Goal: Task Accomplishment & Management: Manage account settings

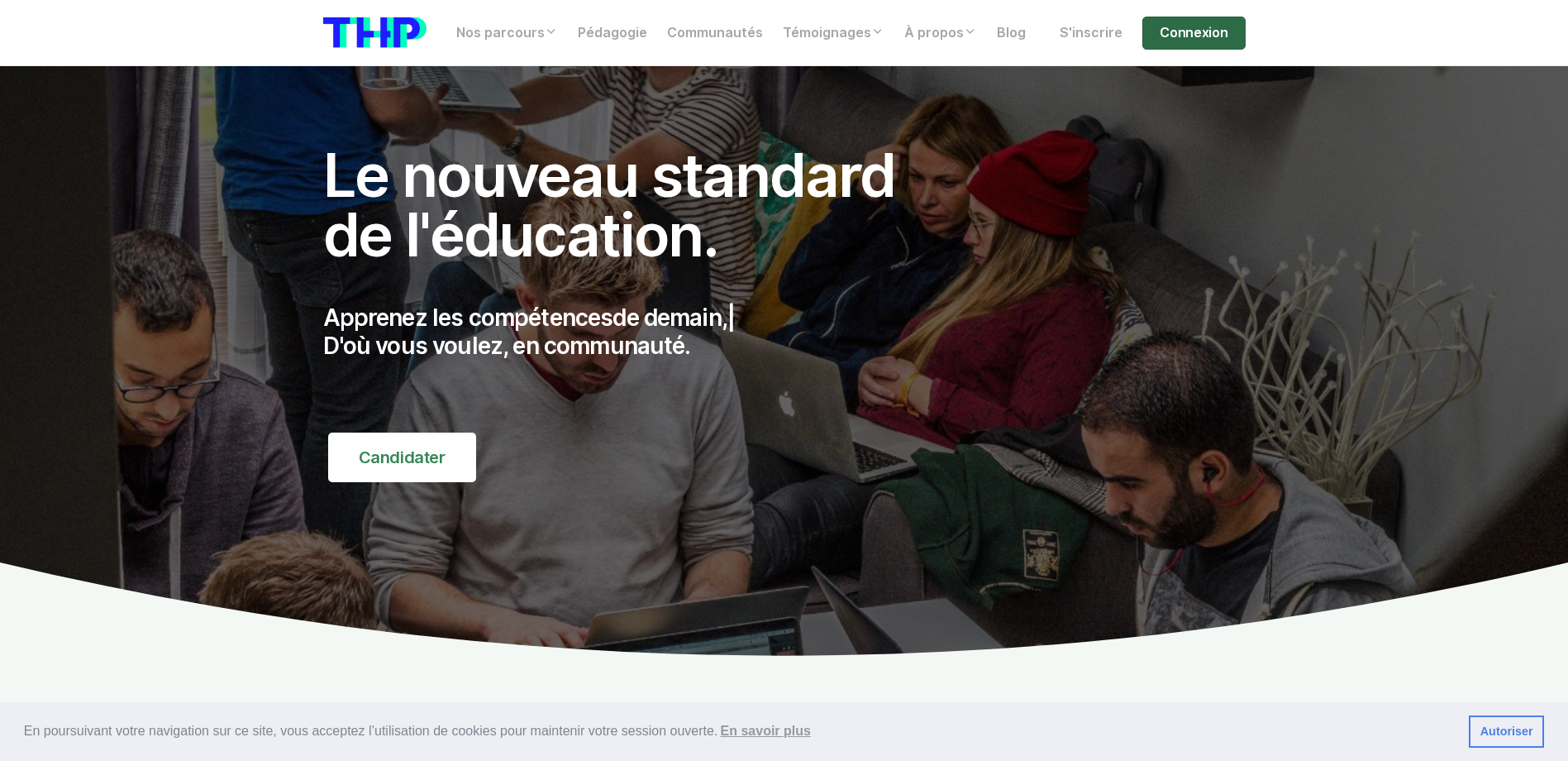
click at [1193, 32] on link "Connexion" at bounding box center [1193, 33] width 102 height 33
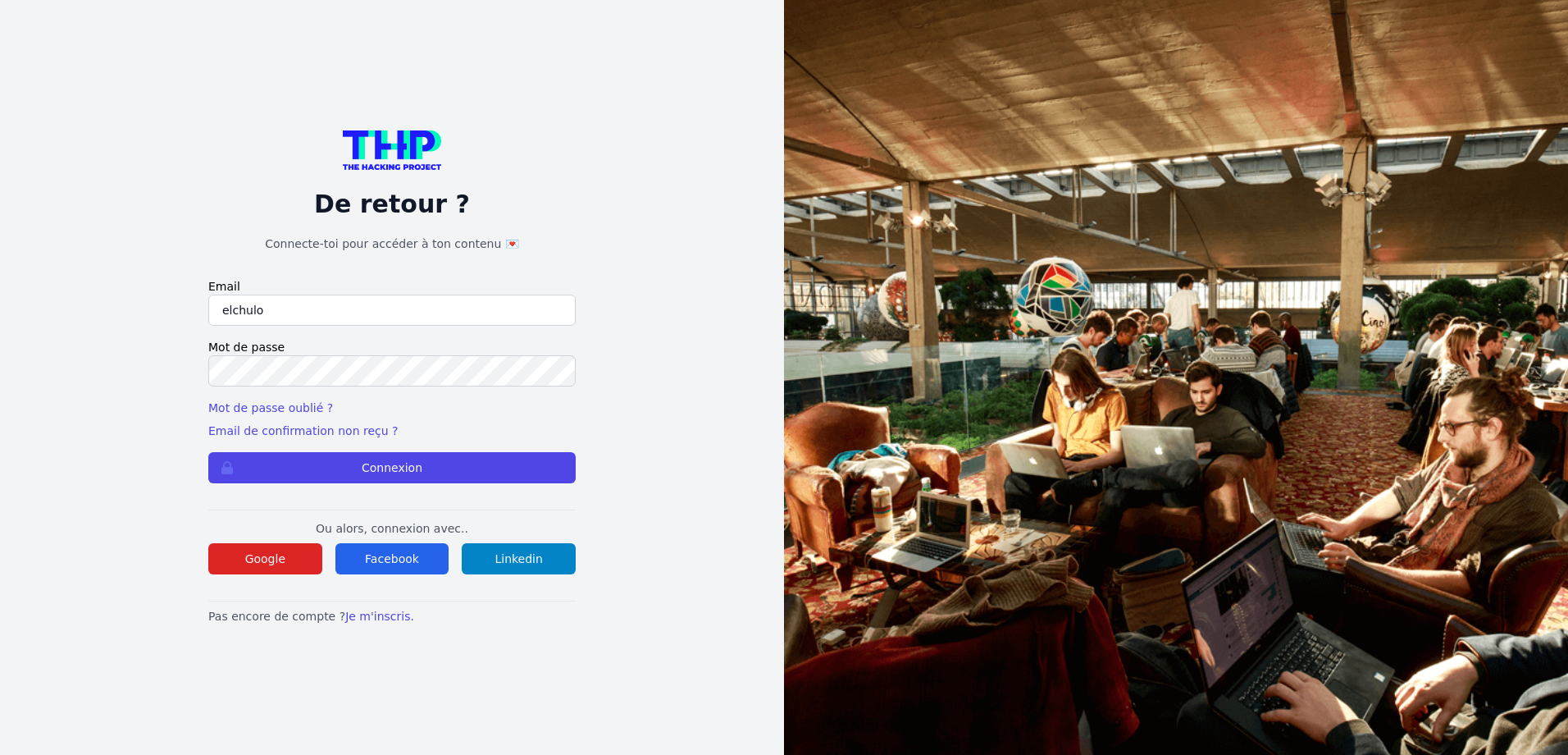
type input "elchuloamg112@icloud.com"
click at [451, 390] on form "Email elchuloamg112@icloud.com Mot de passe Mot de passe oublié ? Email de conf…" at bounding box center [392, 381] width 367 height 205
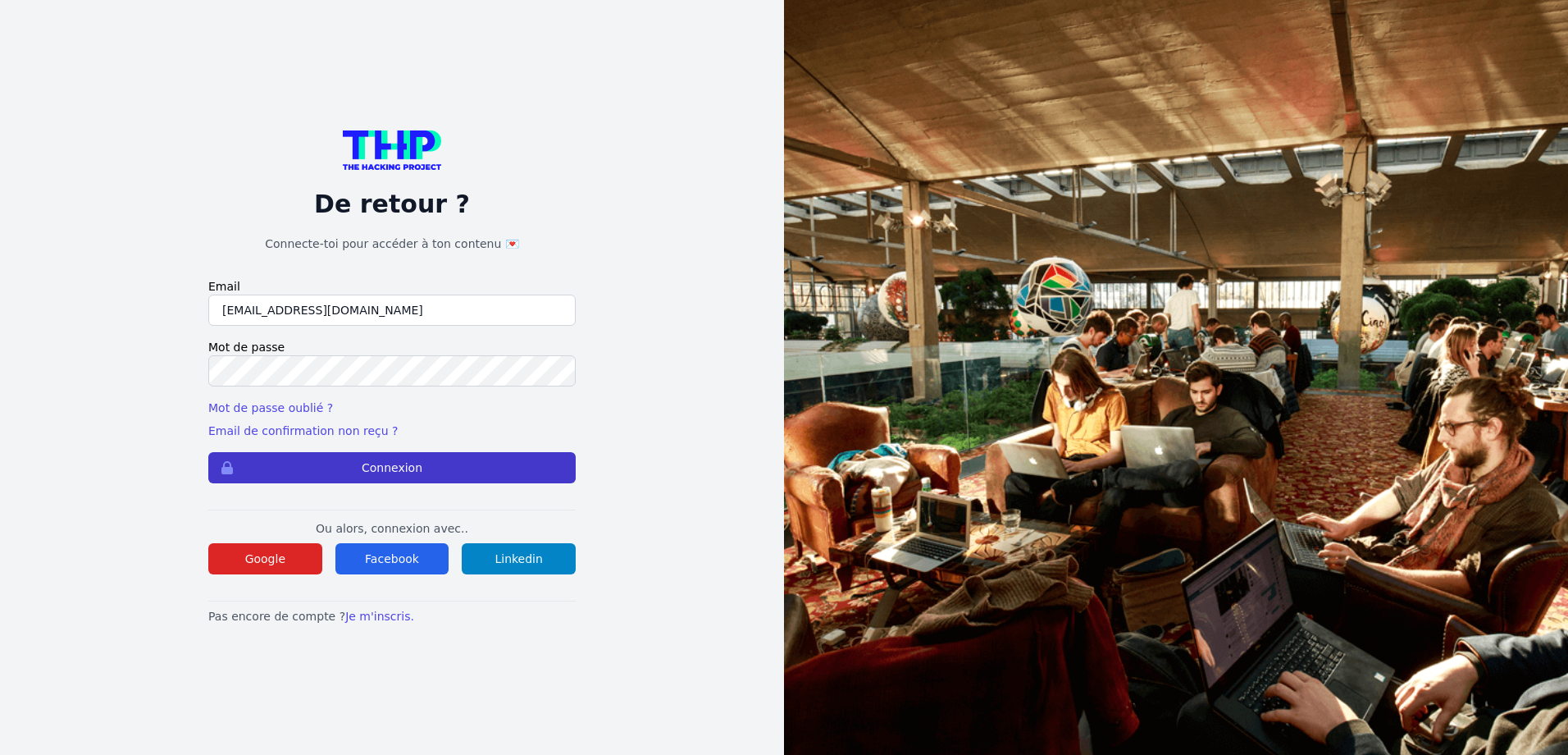
click at [371, 471] on button "Connexion" at bounding box center [392, 468] width 367 height 32
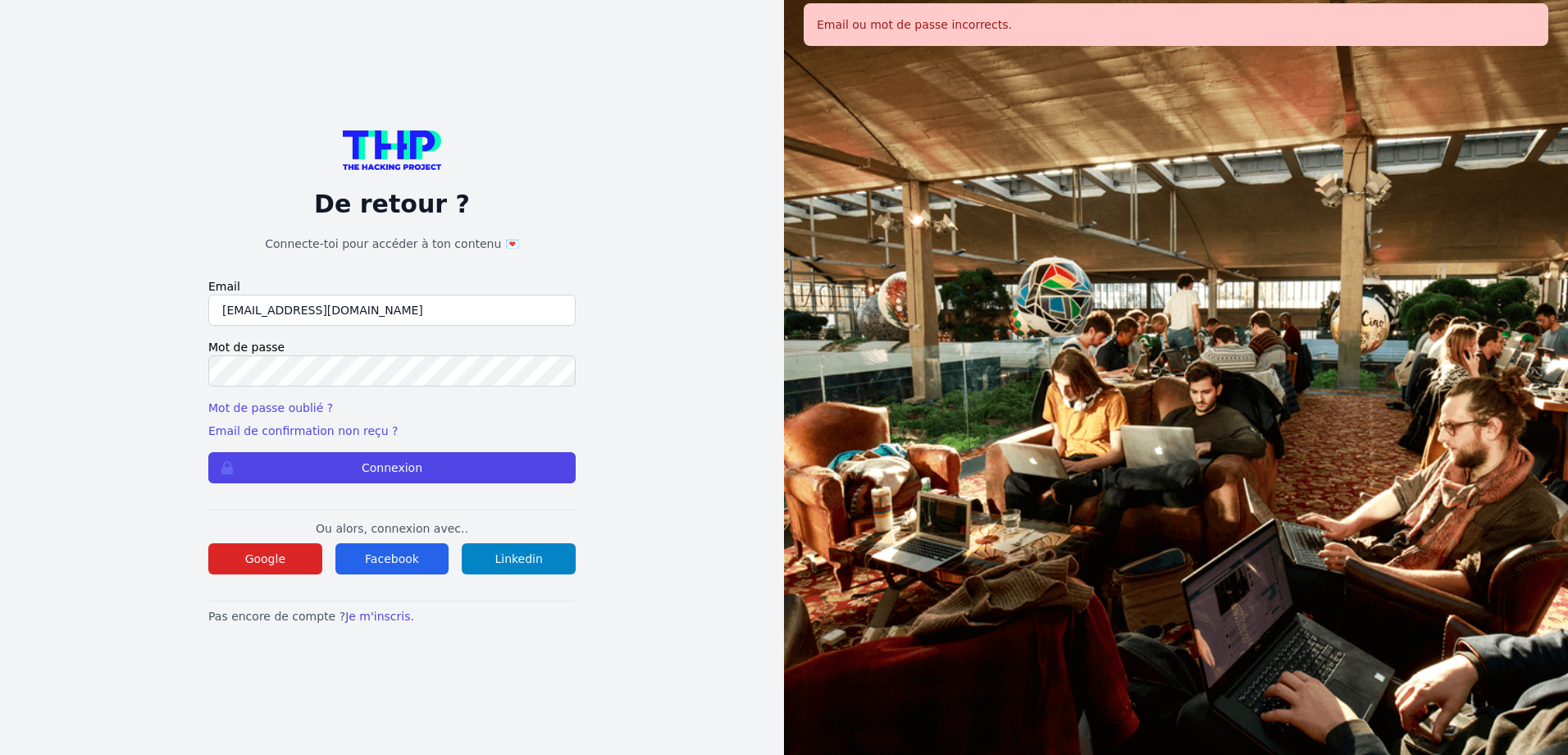
drag, startPoint x: 342, startPoint y: 317, endPoint x: 195, endPoint y: 331, distance: 147.7
click at [195, 331] on div "De retour ? Connecte-toi pour accéder à ton contenu 💌 Email elchuloamg112@iclou…" at bounding box center [392, 377] width 679 height 755
type input "a"
type input "[EMAIL_ADDRESS][DOMAIN_NAME]"
click at [408, 453] on button "Connexion" at bounding box center [392, 468] width 367 height 32
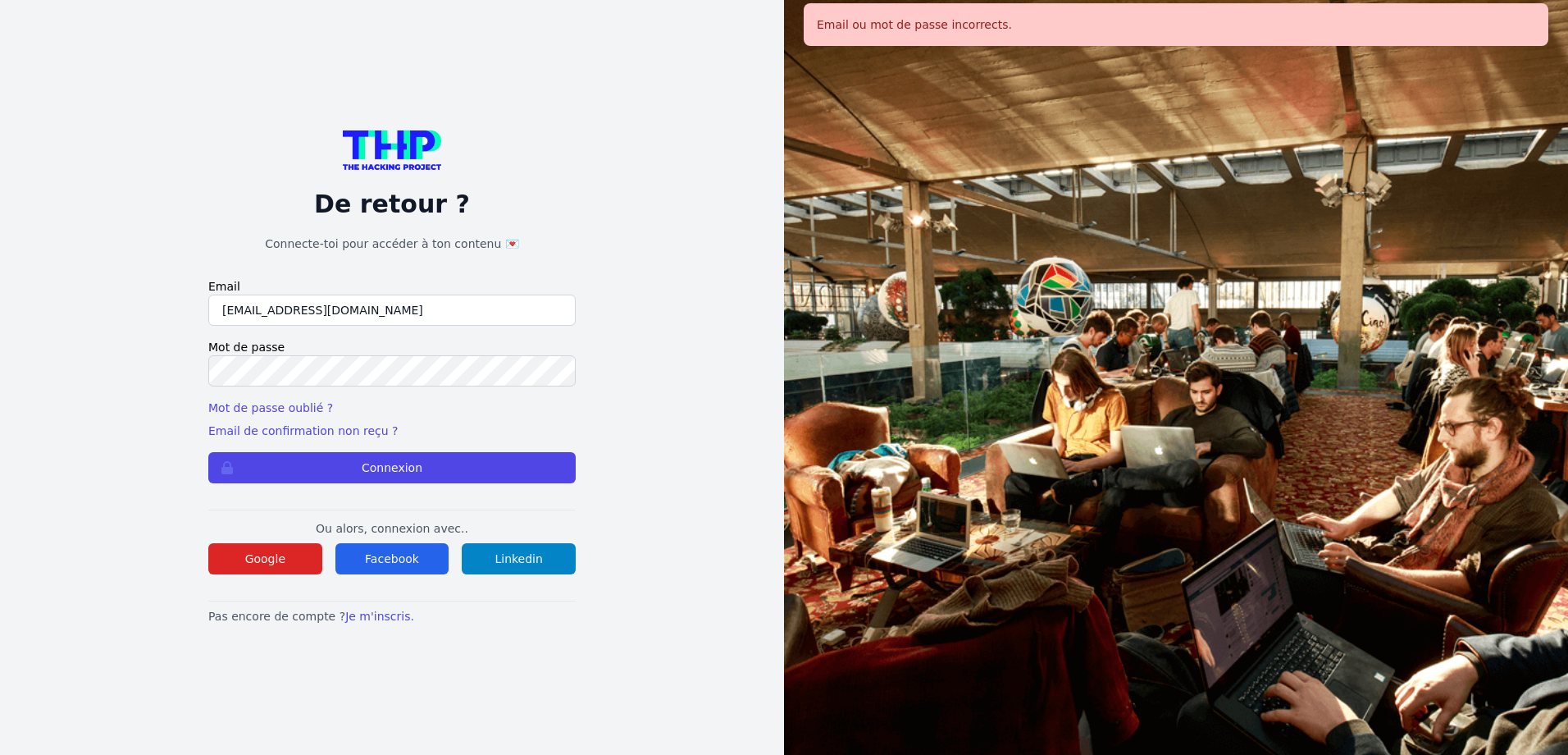
click at [406, 466] on button "Connexion" at bounding box center [392, 468] width 367 height 32
drag, startPoint x: 410, startPoint y: 286, endPoint x: 371, endPoint y: 299, distance: 41.1
click at [372, 298] on div "Email [EMAIL_ADDRESS][DOMAIN_NAME]" at bounding box center [392, 302] width 367 height 47
drag, startPoint x: 349, startPoint y: 312, endPoint x: 250, endPoint y: 296, distance: 100.3
click at [250, 297] on input "andaleciocs11@gmail.com" at bounding box center [392, 310] width 367 height 32
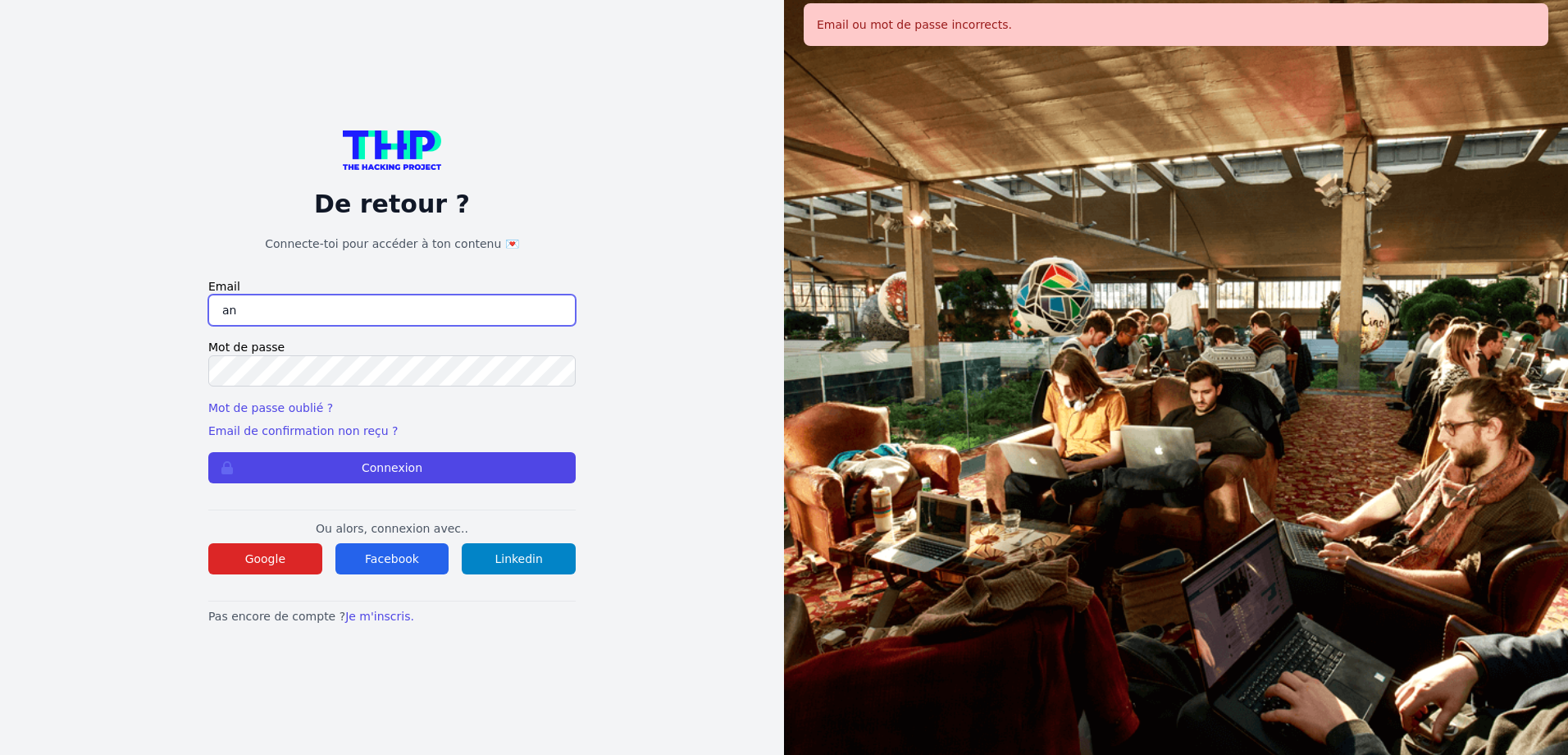
type input "a"
click at [390, 306] on input "email" at bounding box center [392, 310] width 367 height 32
type input "[EMAIL_ADDRESS][DOMAIN_NAME]"
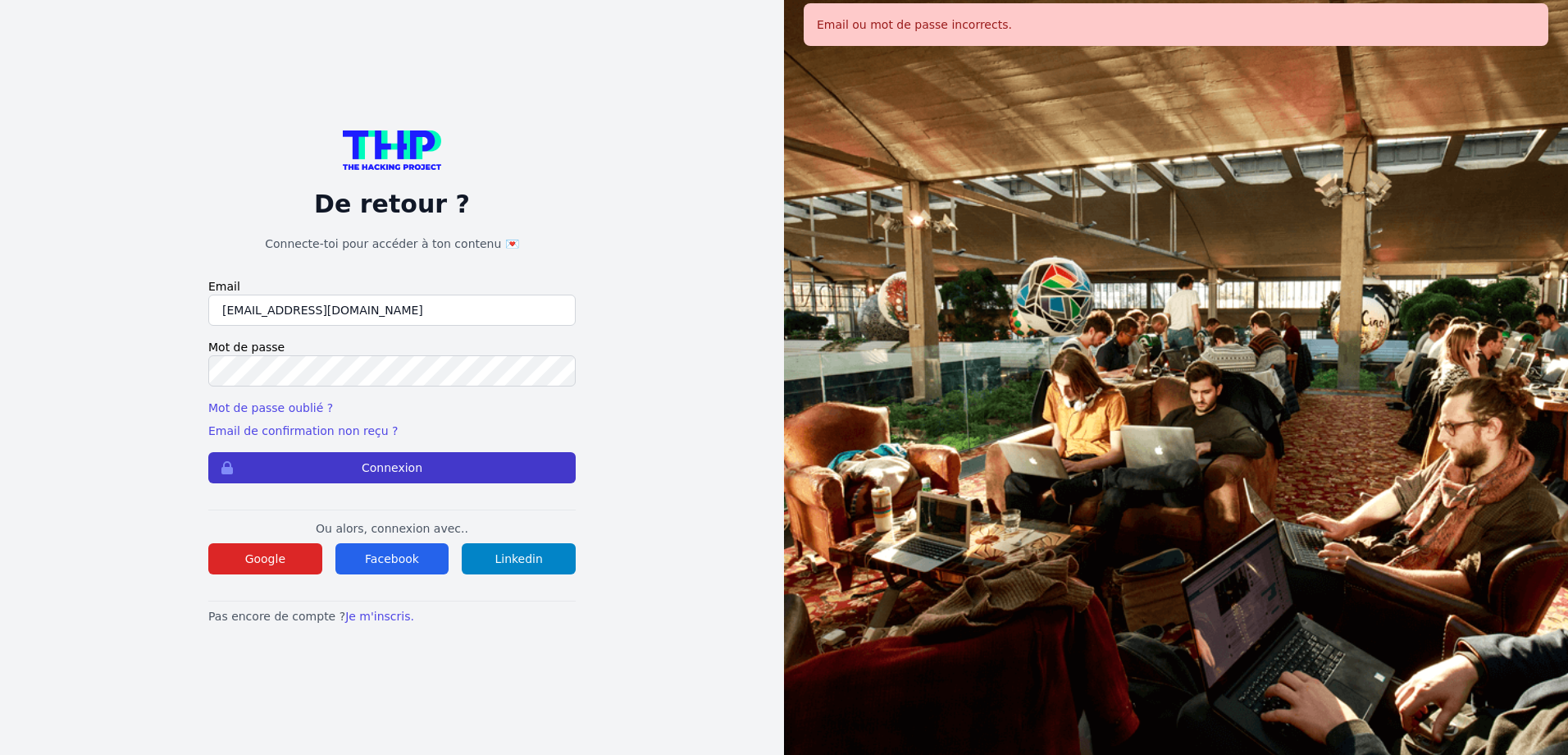
click at [313, 467] on button "Connexion" at bounding box center [392, 468] width 367 height 32
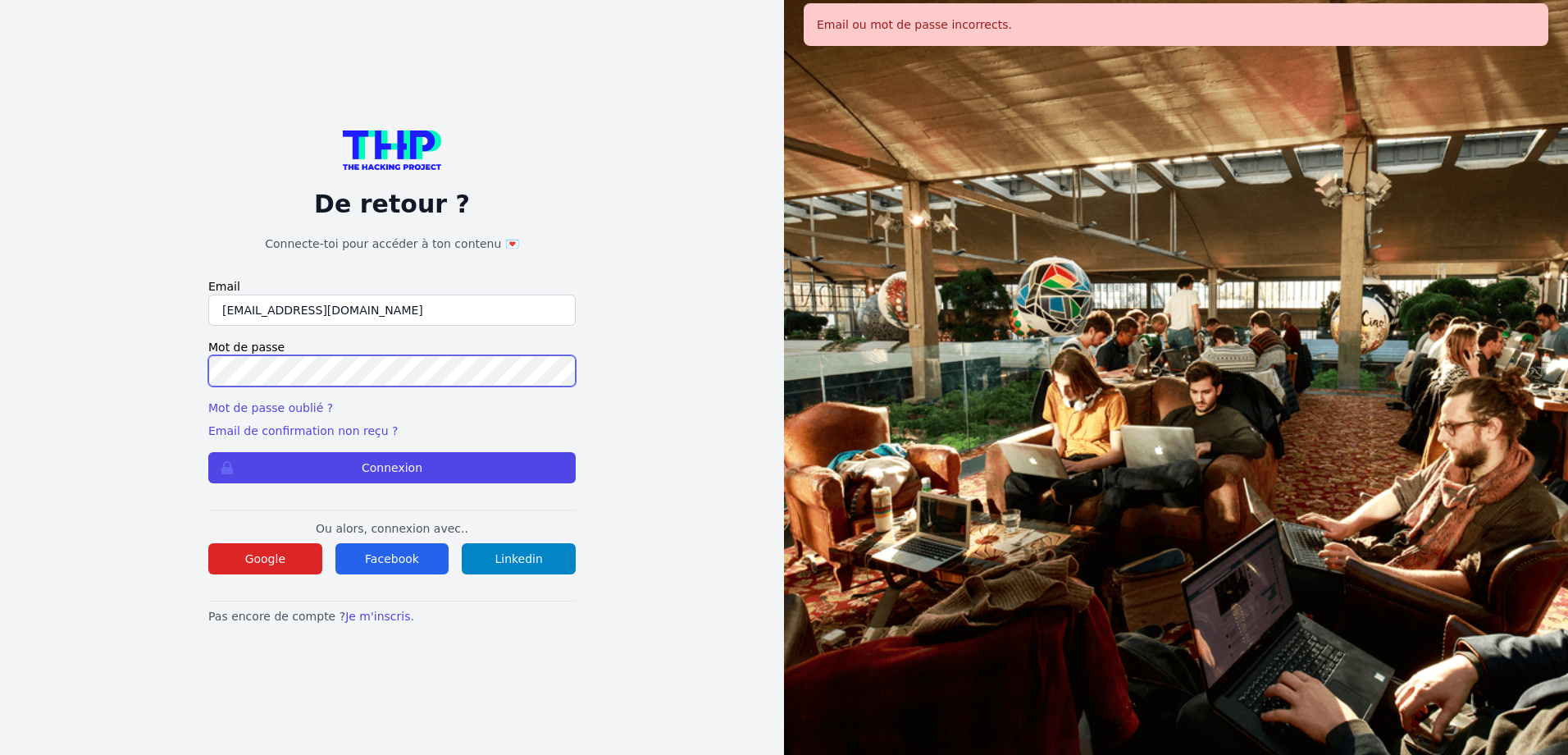
click at [209, 452] on button "Connexion" at bounding box center [392, 468] width 367 height 32
click at [293, 559] on button "Google" at bounding box center [266, 559] width 114 height 32
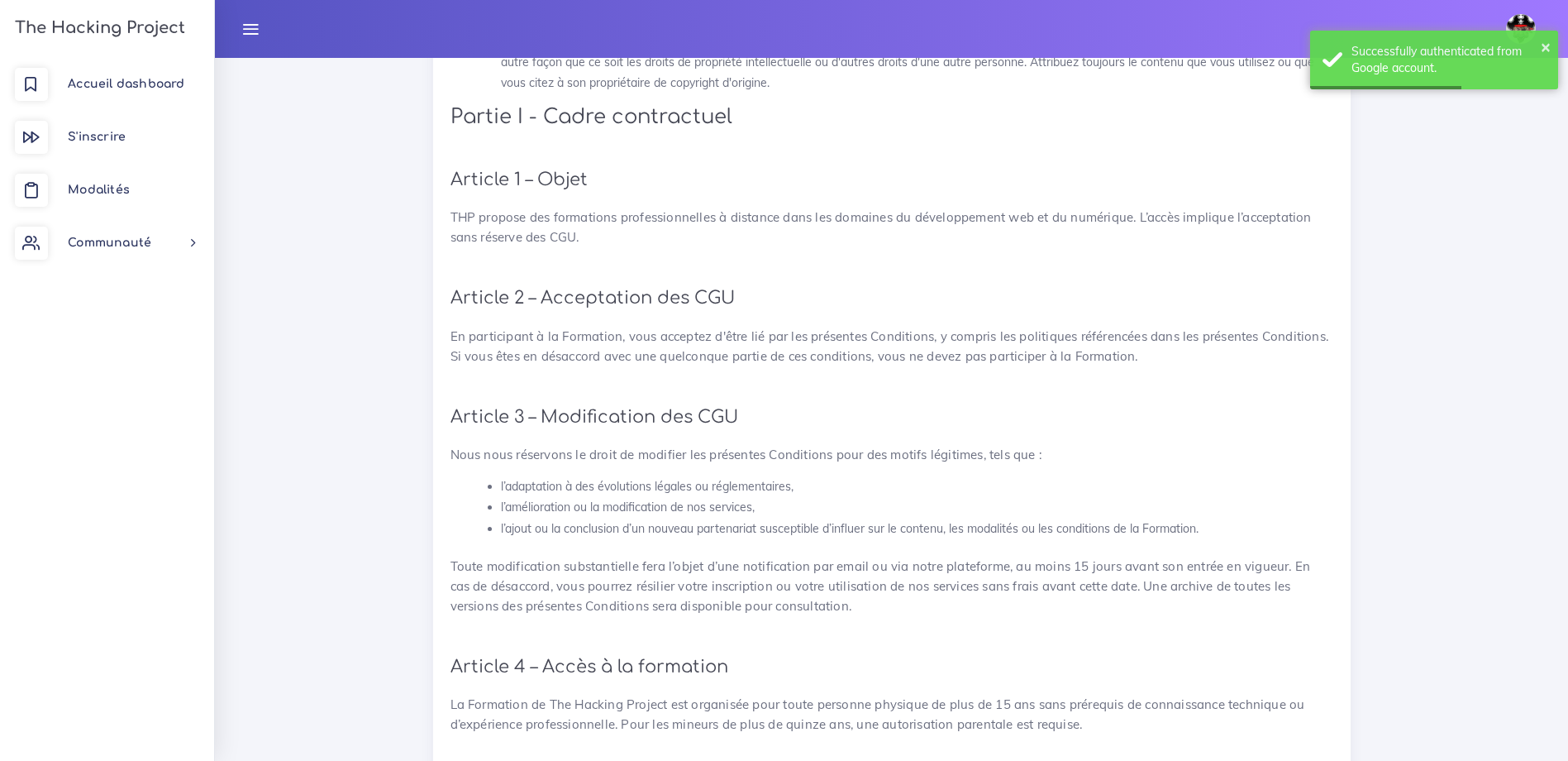
scroll to position [497, 0]
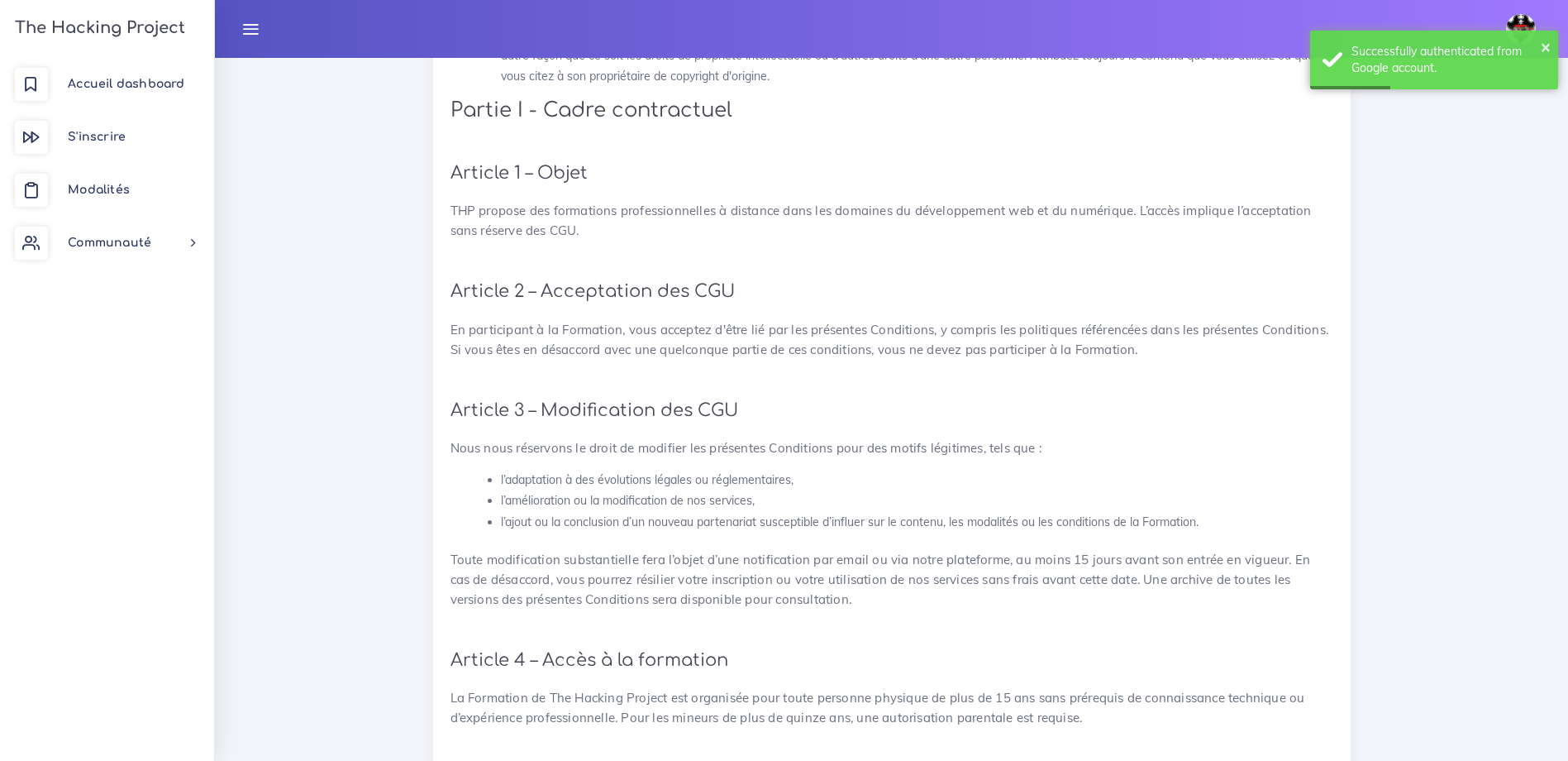
click at [1524, 15] on img at bounding box center [1521, 29] width 30 height 30
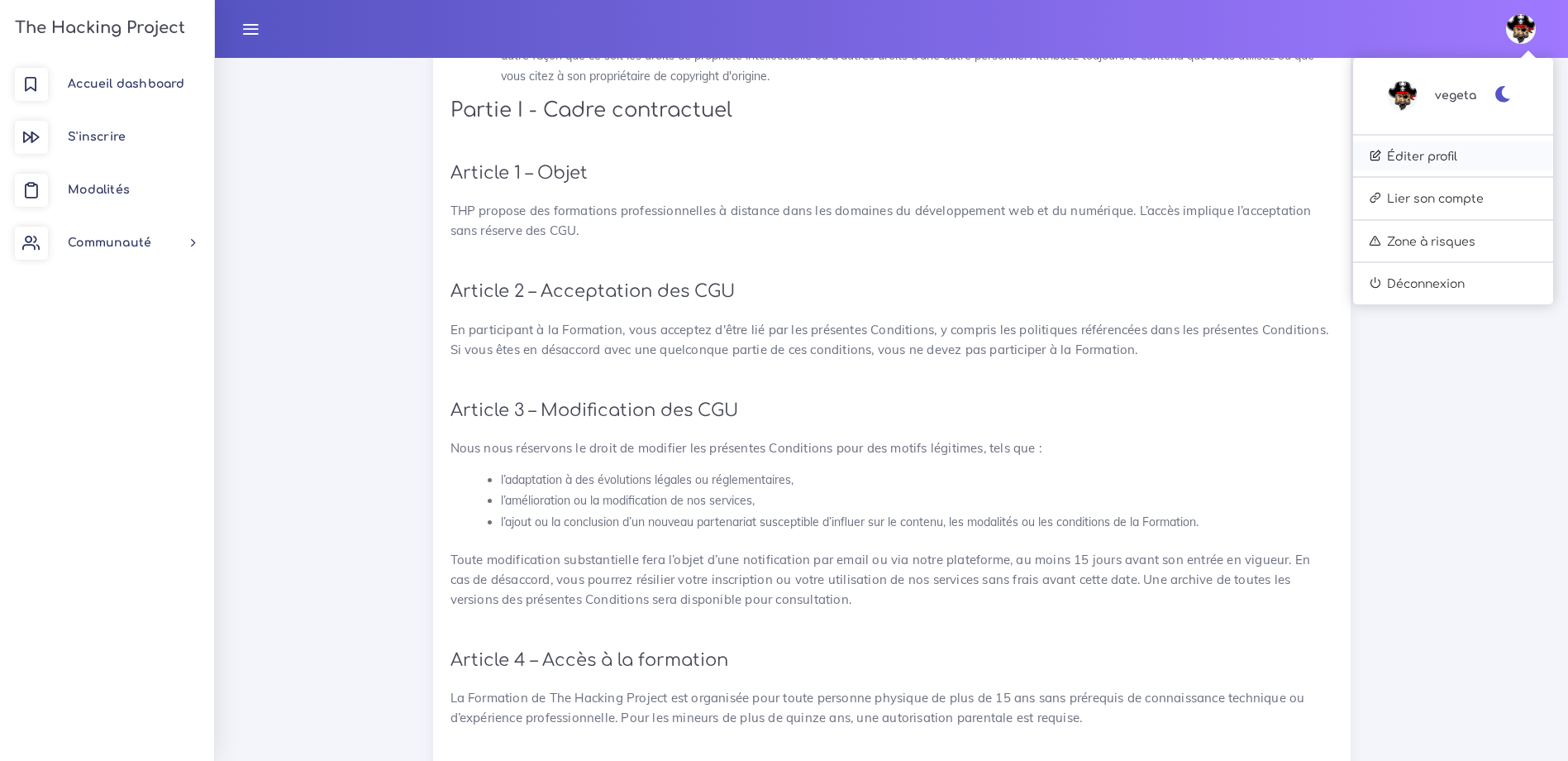
click at [1454, 162] on link "Éditer profil" at bounding box center [1453, 156] width 200 height 30
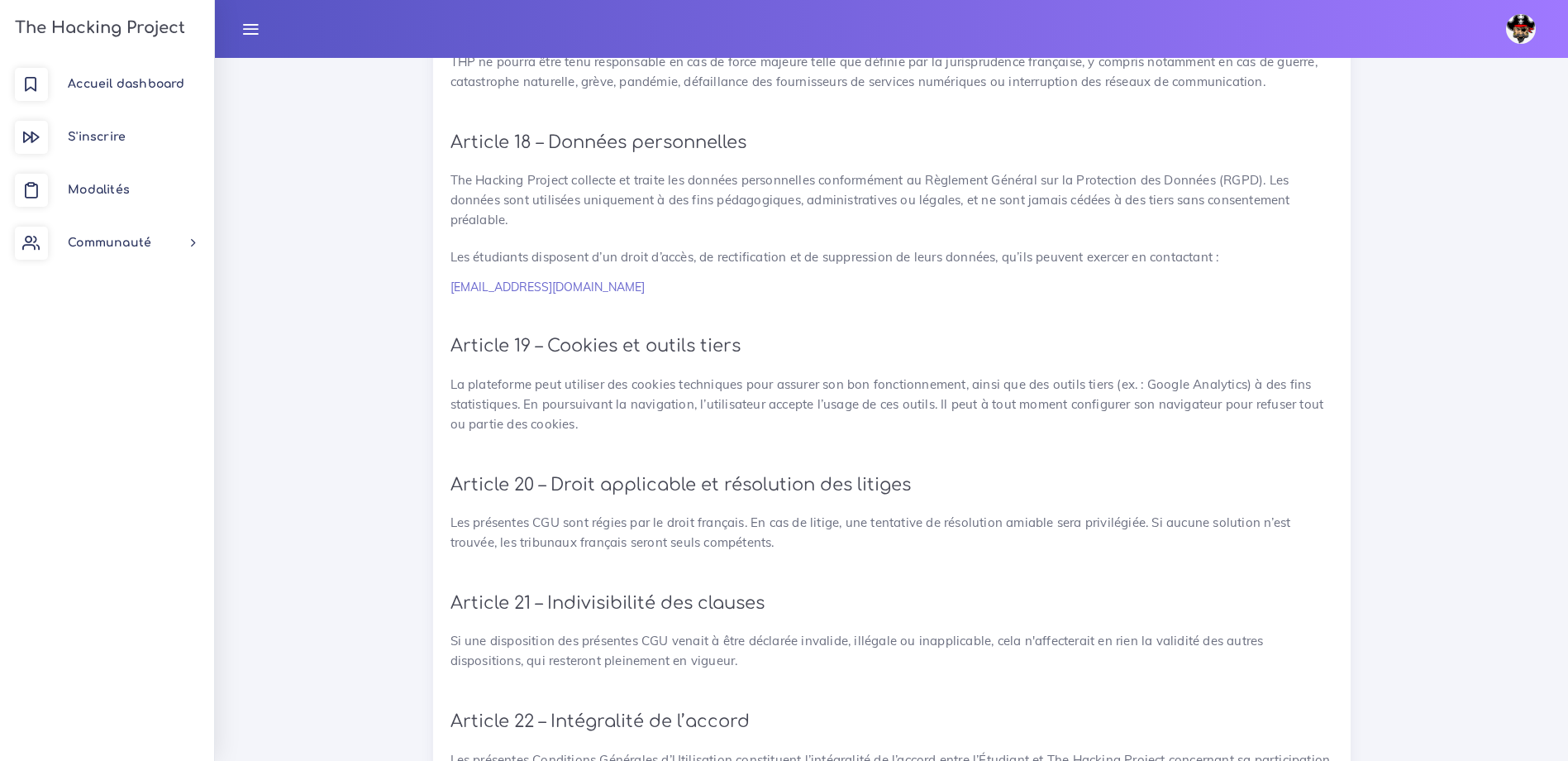
scroll to position [3606, 0]
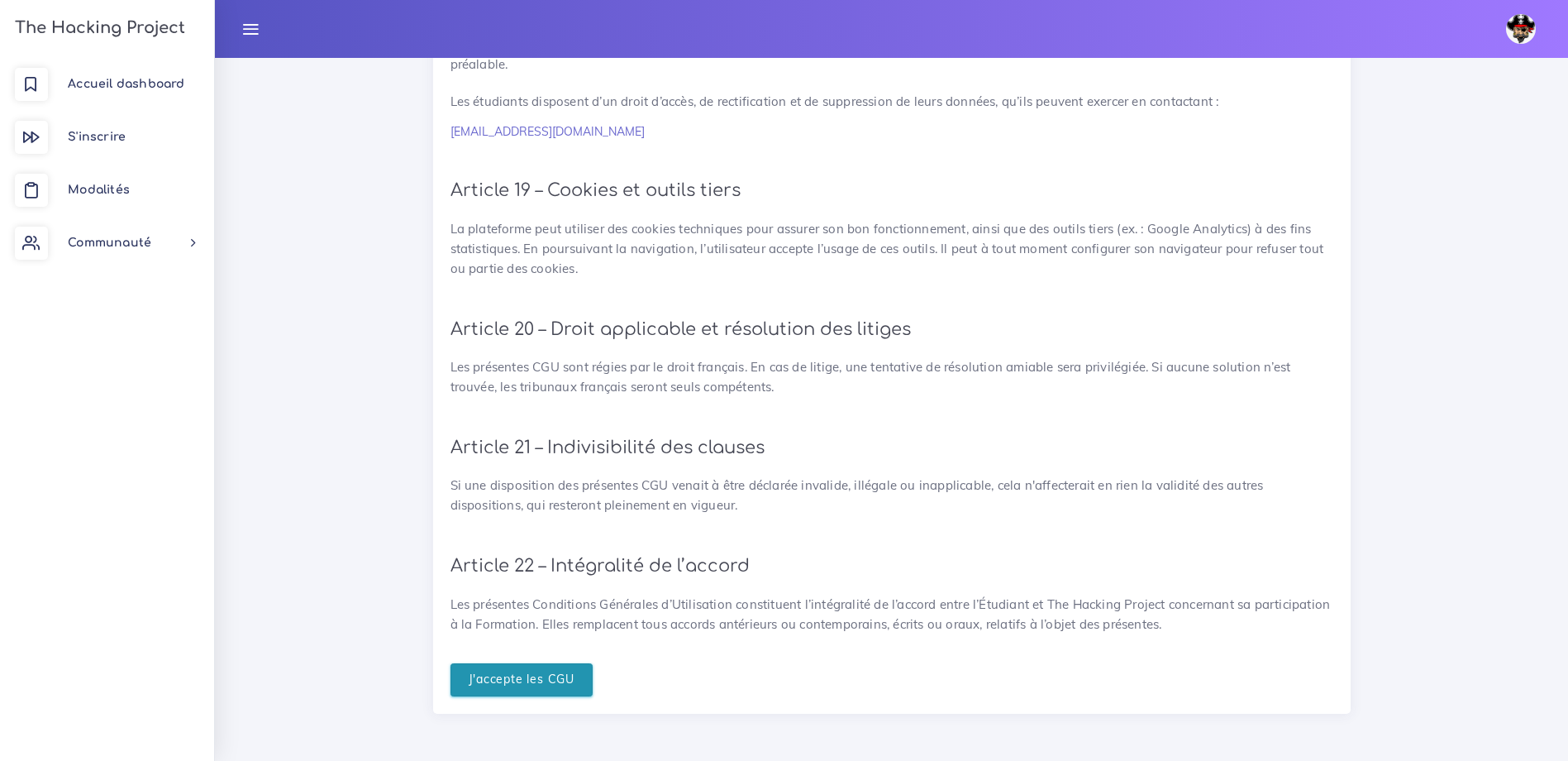
click at [542, 694] on input "J'accepte les CGU" at bounding box center [522, 681] width 143 height 34
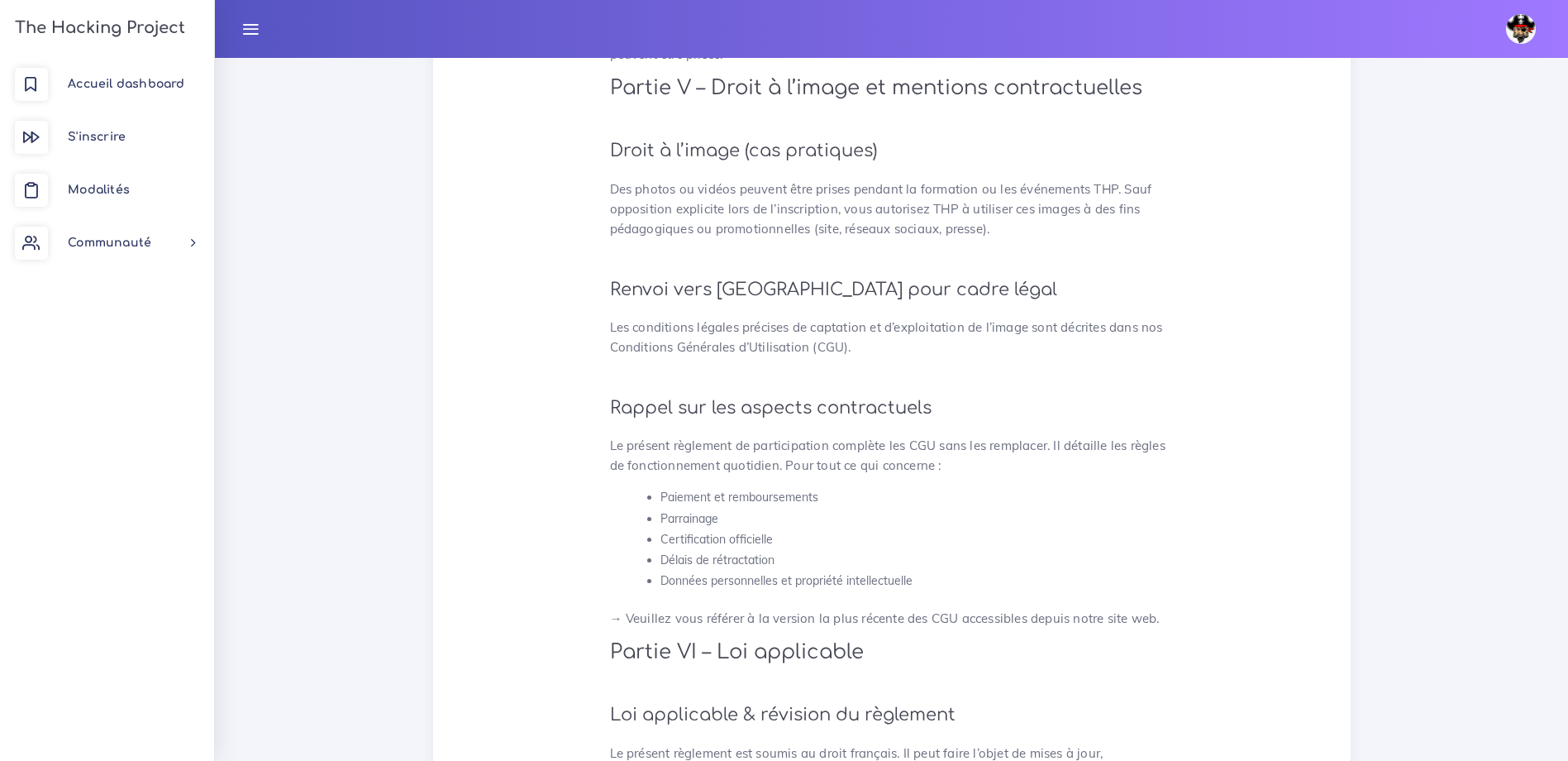
scroll to position [4273, 0]
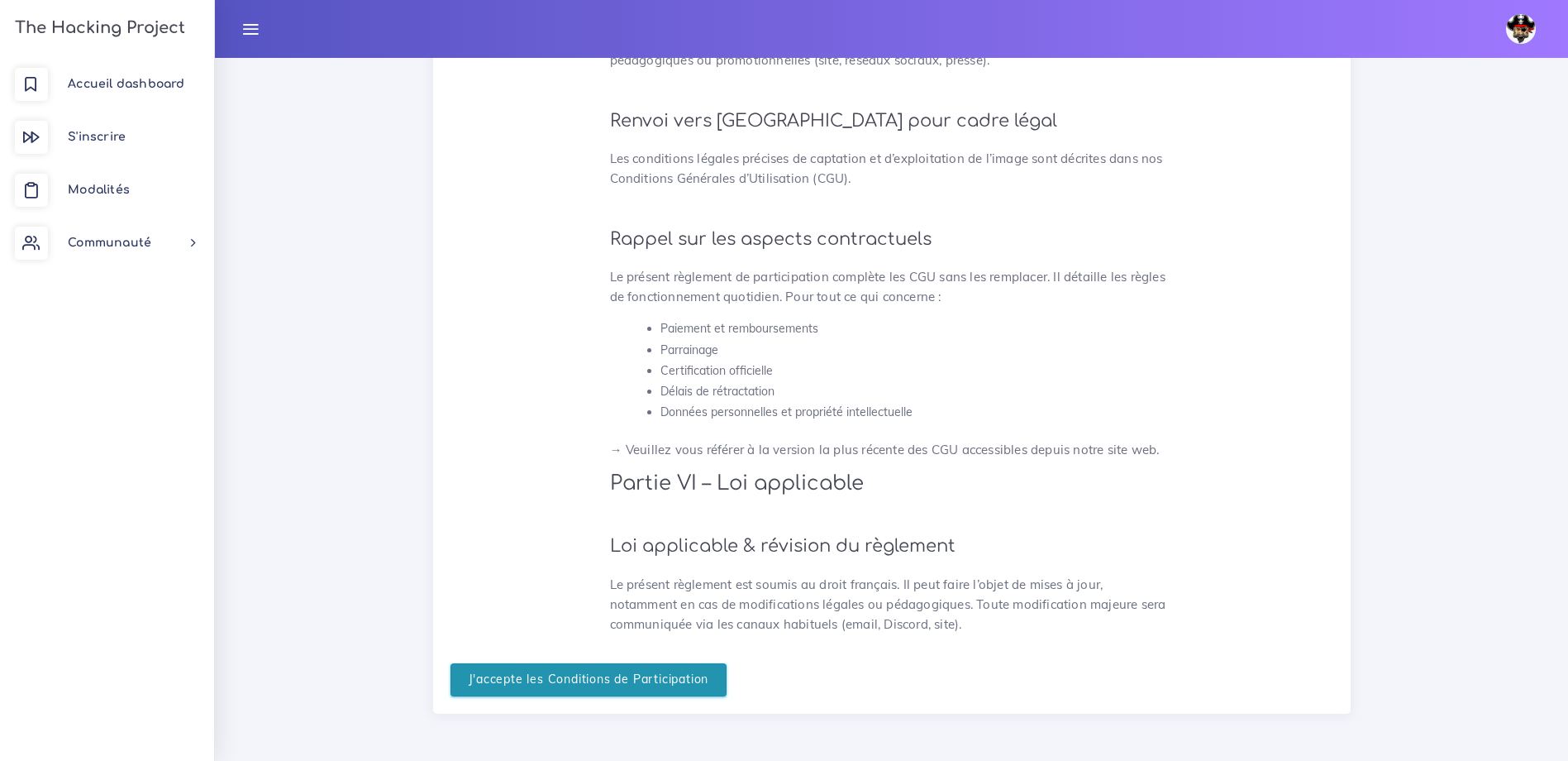
click at [539, 684] on input "J'accepte les Conditions de Participation" at bounding box center [589, 681] width 277 height 34
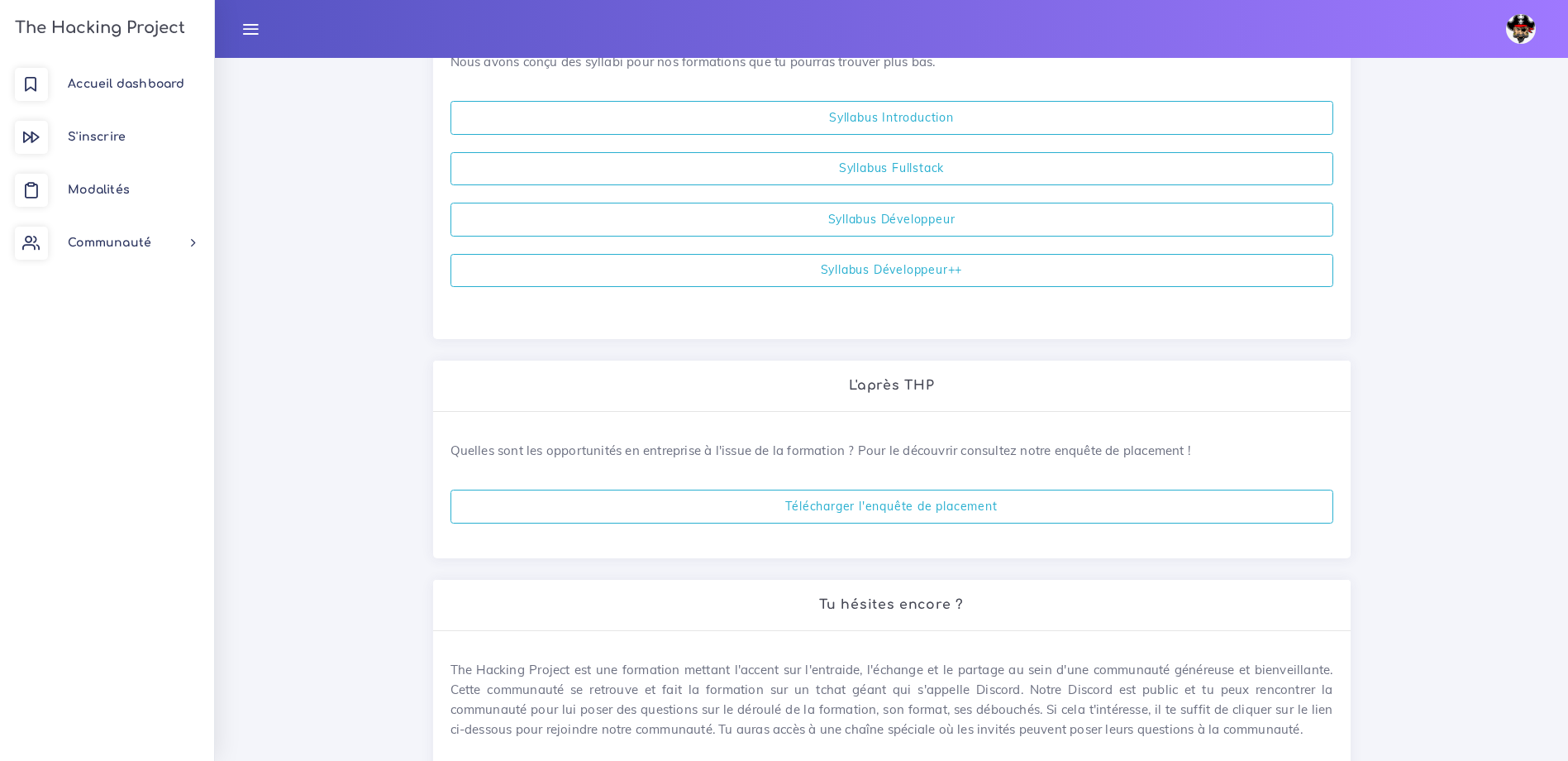
scroll to position [245, 0]
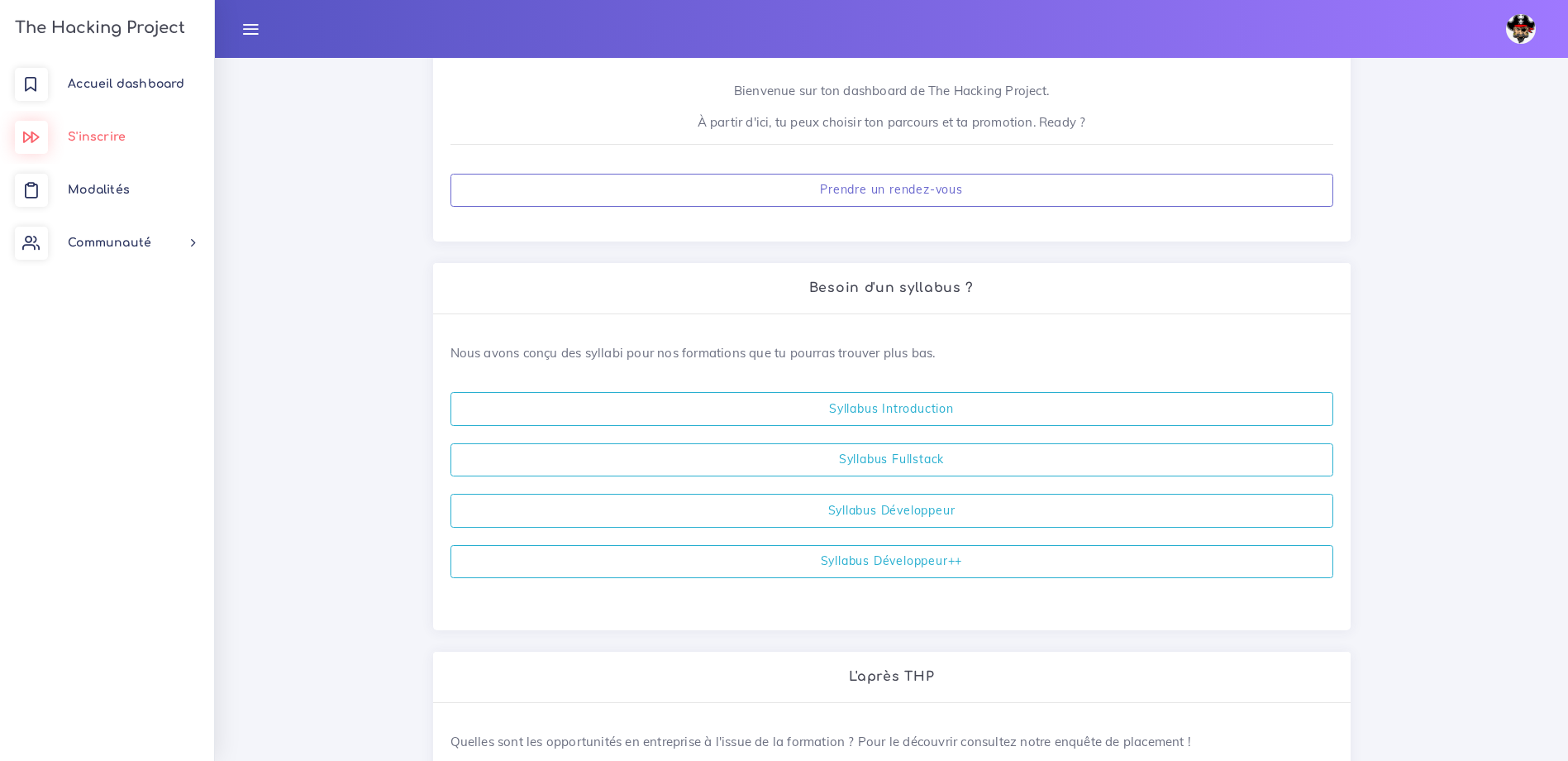
click at [107, 132] on span "S'inscrire" at bounding box center [97, 137] width 58 height 12
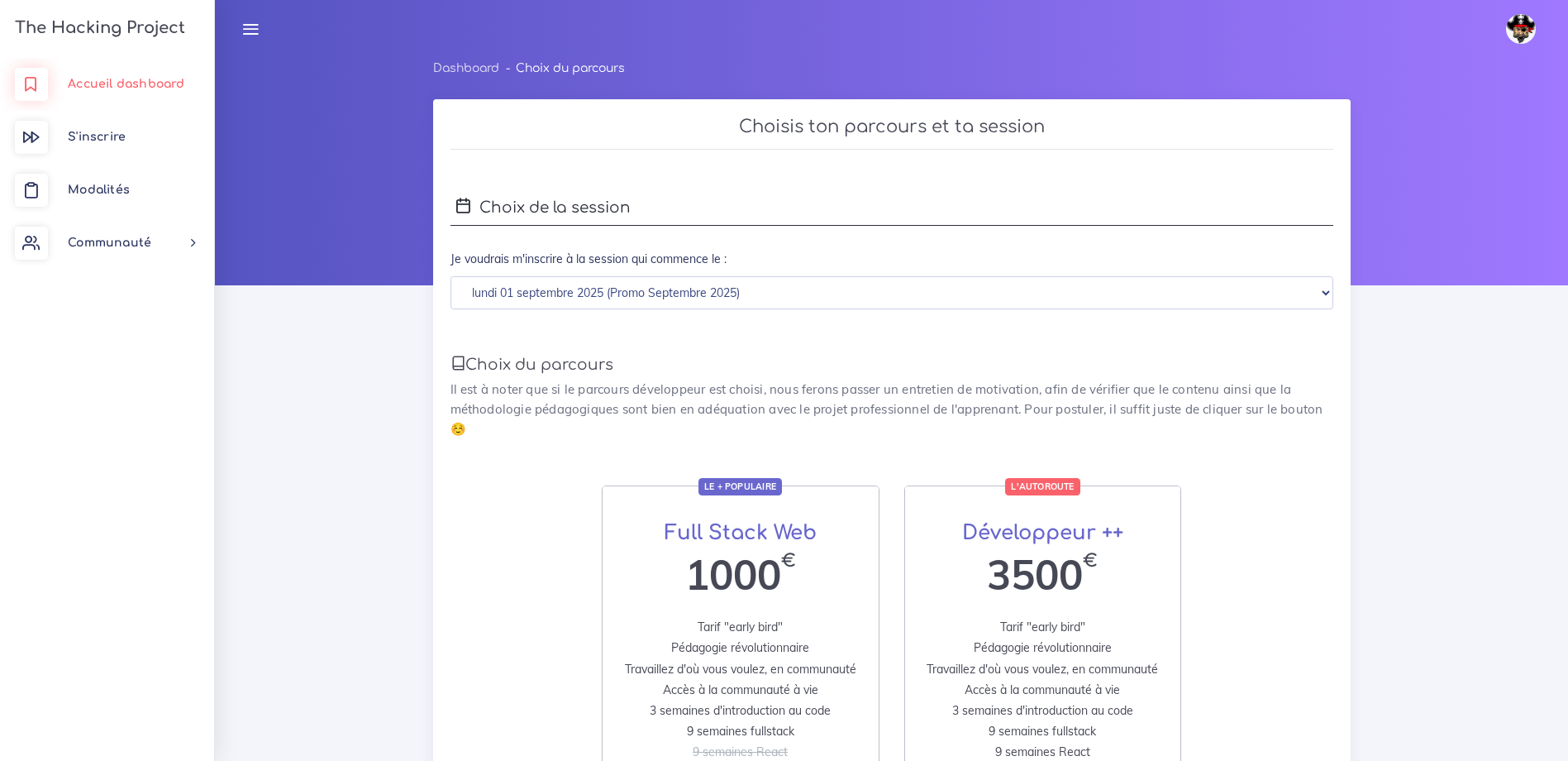
click at [140, 77] on link "Accueil dashboard" at bounding box center [107, 85] width 214 height 53
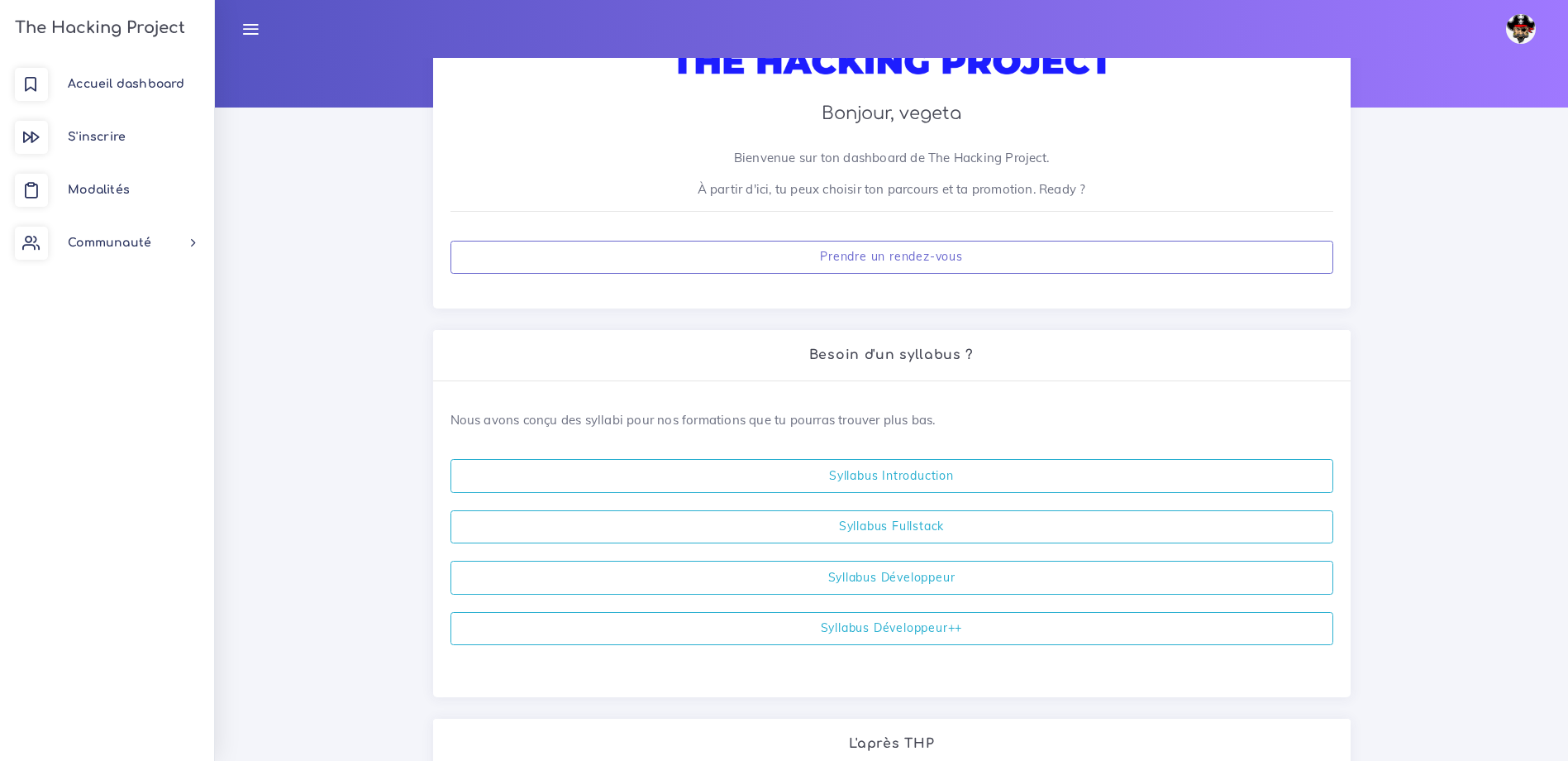
scroll to position [165, 0]
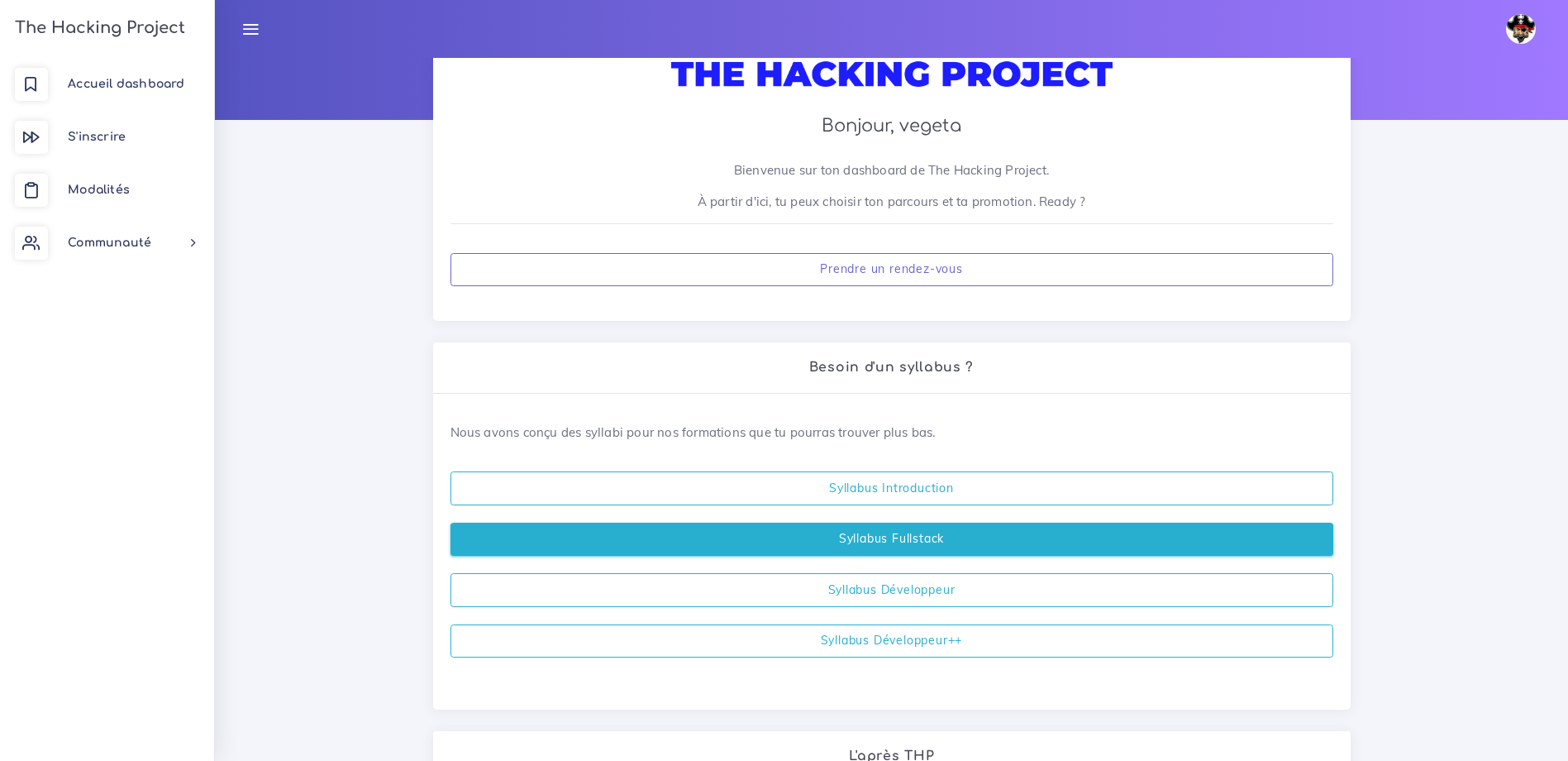
click at [823, 539] on link "Syllabus Fullstack" at bounding box center [892, 539] width 883 height 34
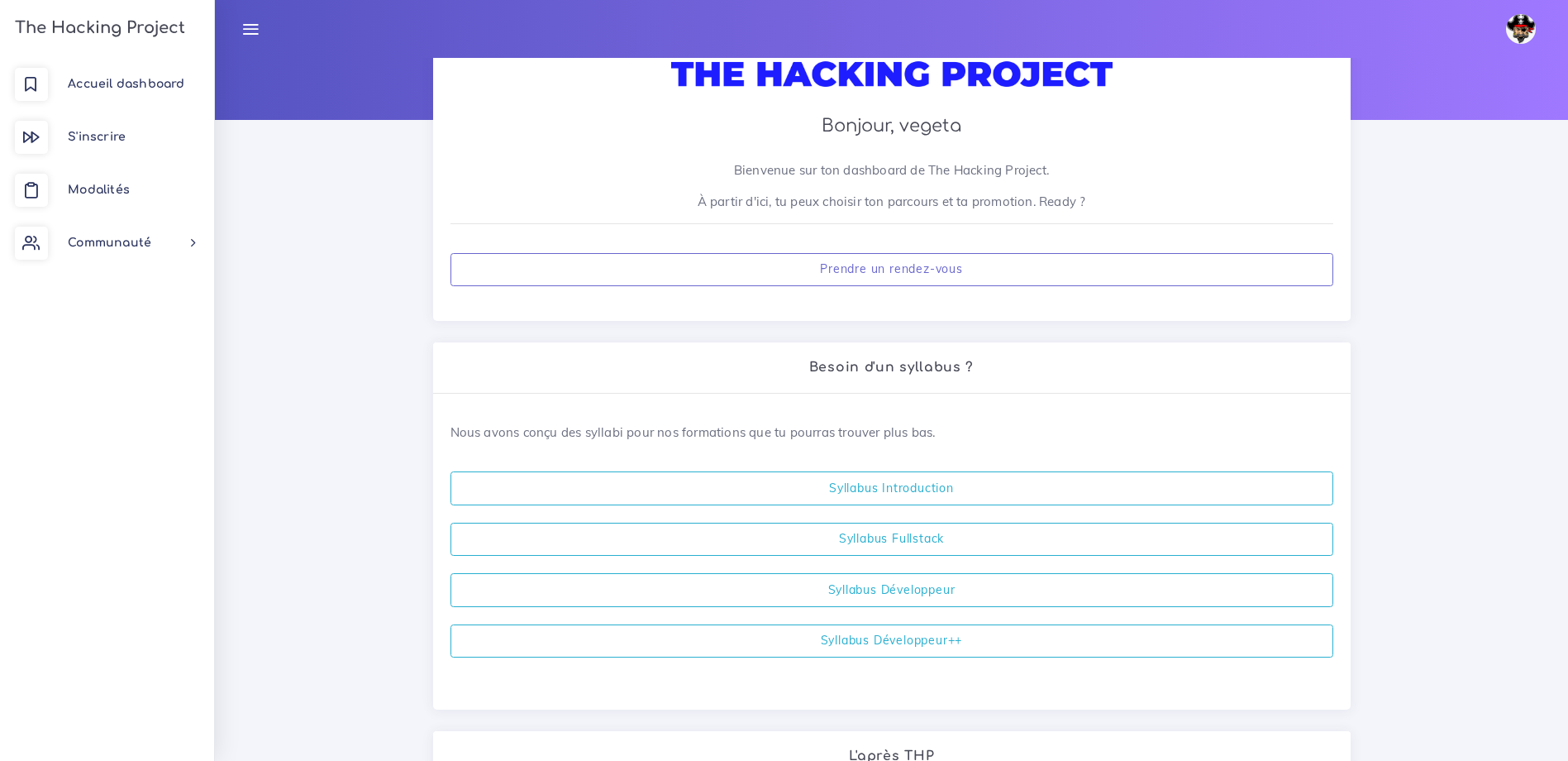
click at [1530, 25] on img at bounding box center [1521, 29] width 30 height 30
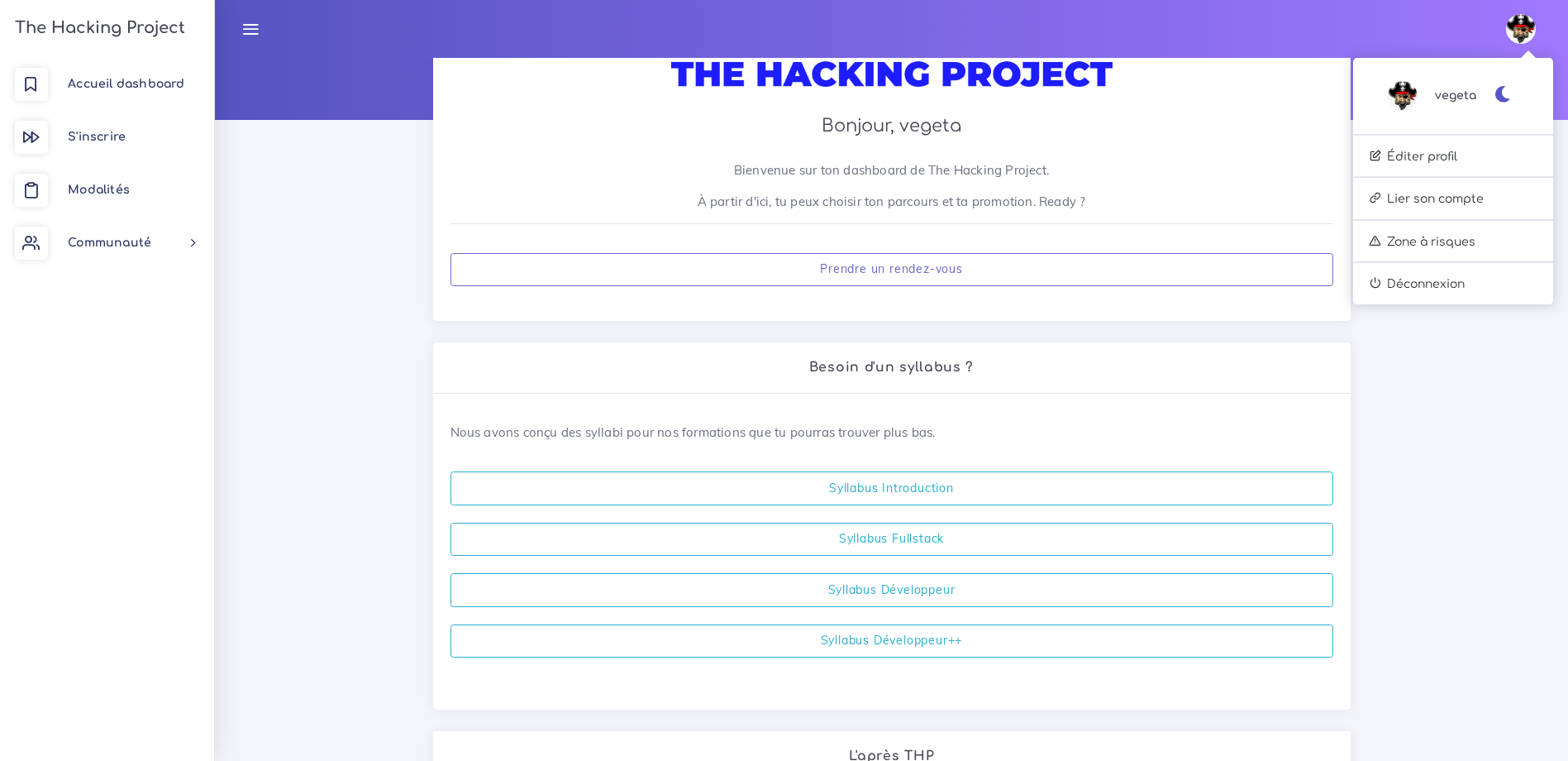
drag, startPoint x: 1459, startPoint y: 345, endPoint x: 1451, endPoint y: 346, distance: 8.1
click at [1451, 346] on div "Bonjour, vegeta Bienvenue sur ton dashboard de The Hacking Project. À partir d'…" at bounding box center [891, 573] width 1353 height 1361
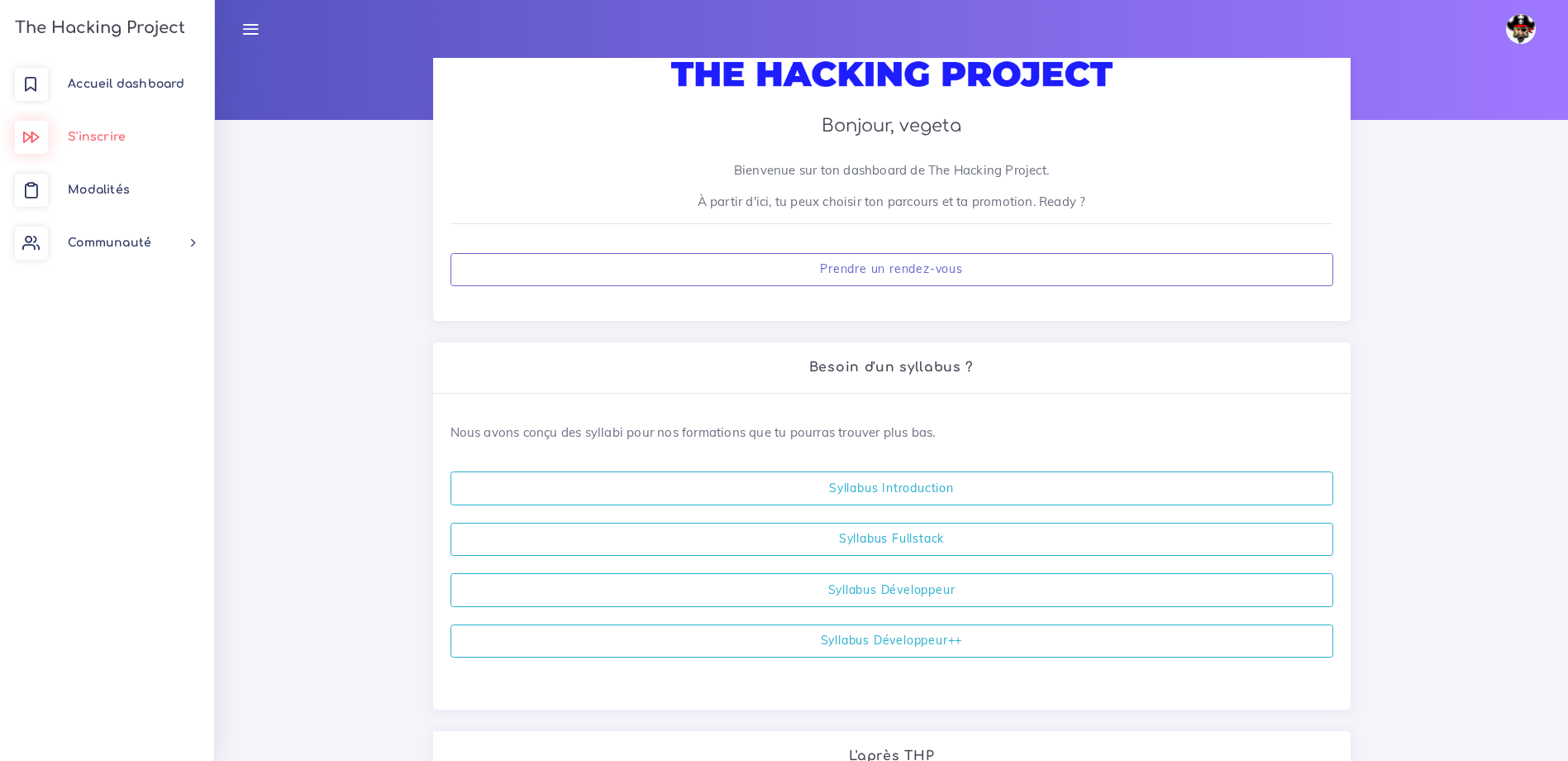
click at [94, 142] on span "S'inscrire" at bounding box center [97, 137] width 58 height 12
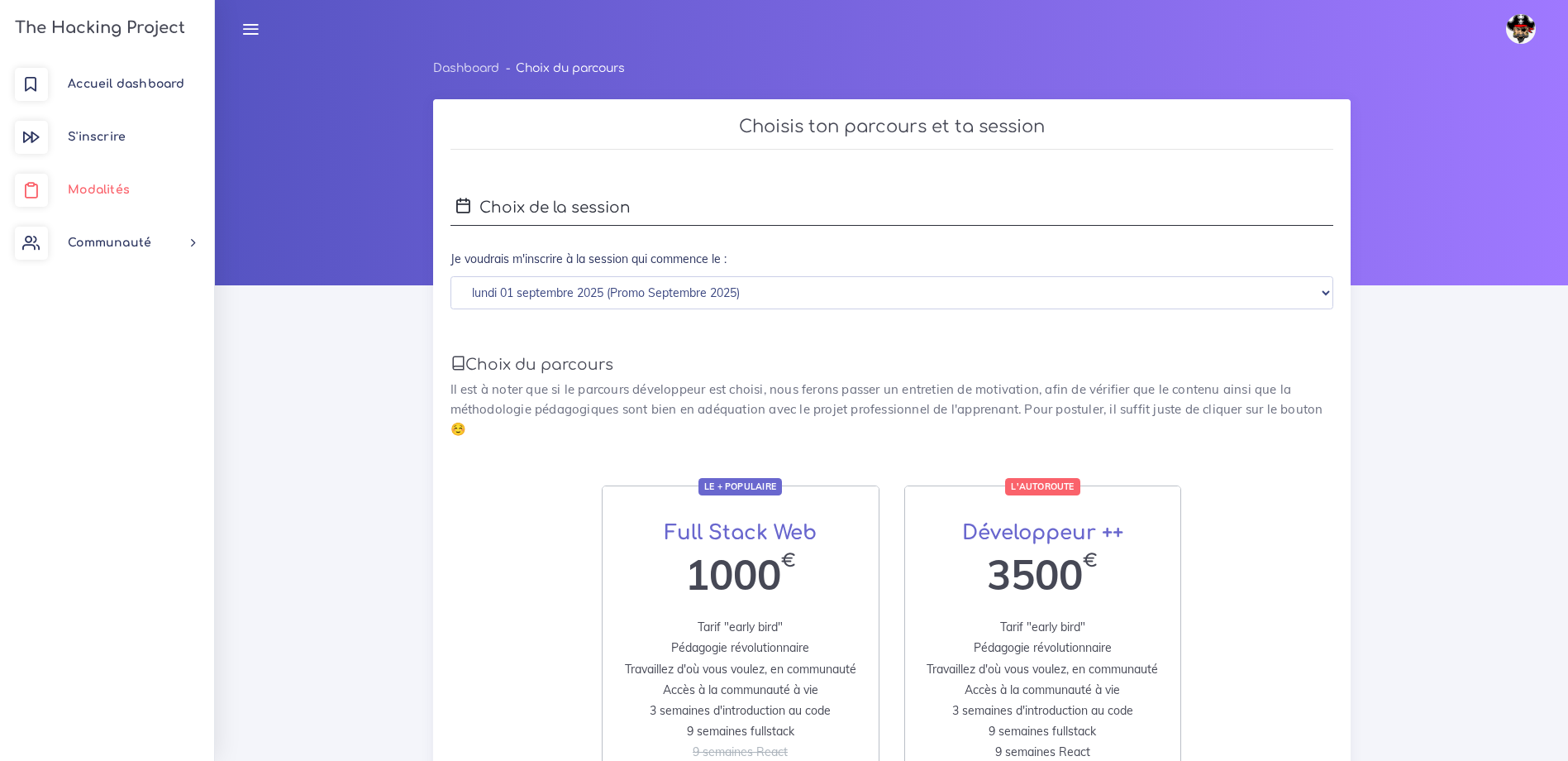
click at [59, 197] on link "Modalités" at bounding box center [107, 190] width 214 height 53
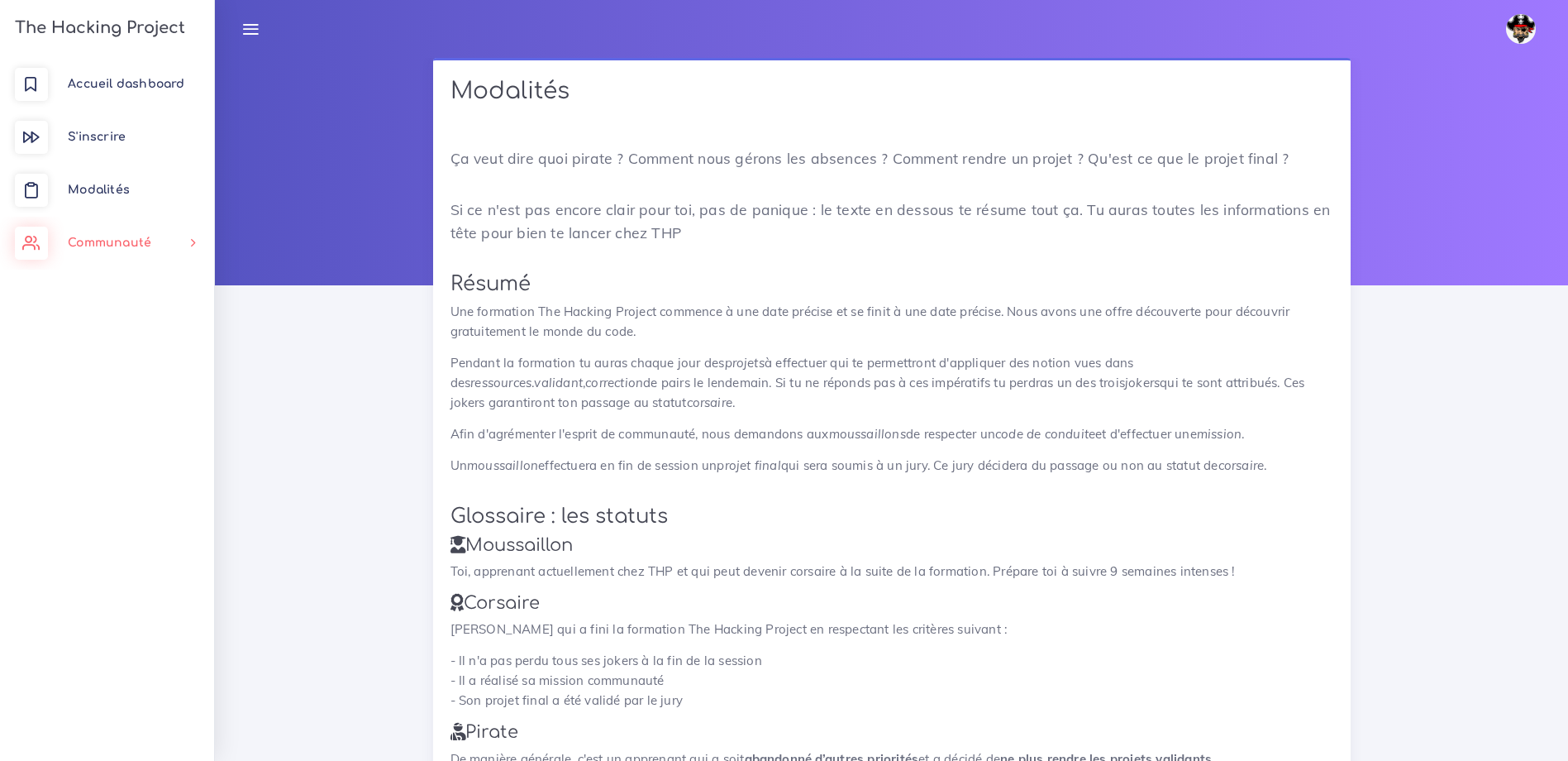
click at [52, 217] on link "Communauté" at bounding box center [107, 243] width 214 height 53
click at [125, 366] on span "Marketplace" at bounding box center [123, 360] width 72 height 12
click at [115, 362] on span "Marketplace" at bounding box center [123, 360] width 72 height 12
click at [84, 141] on span "S'inscrire" at bounding box center [97, 137] width 58 height 12
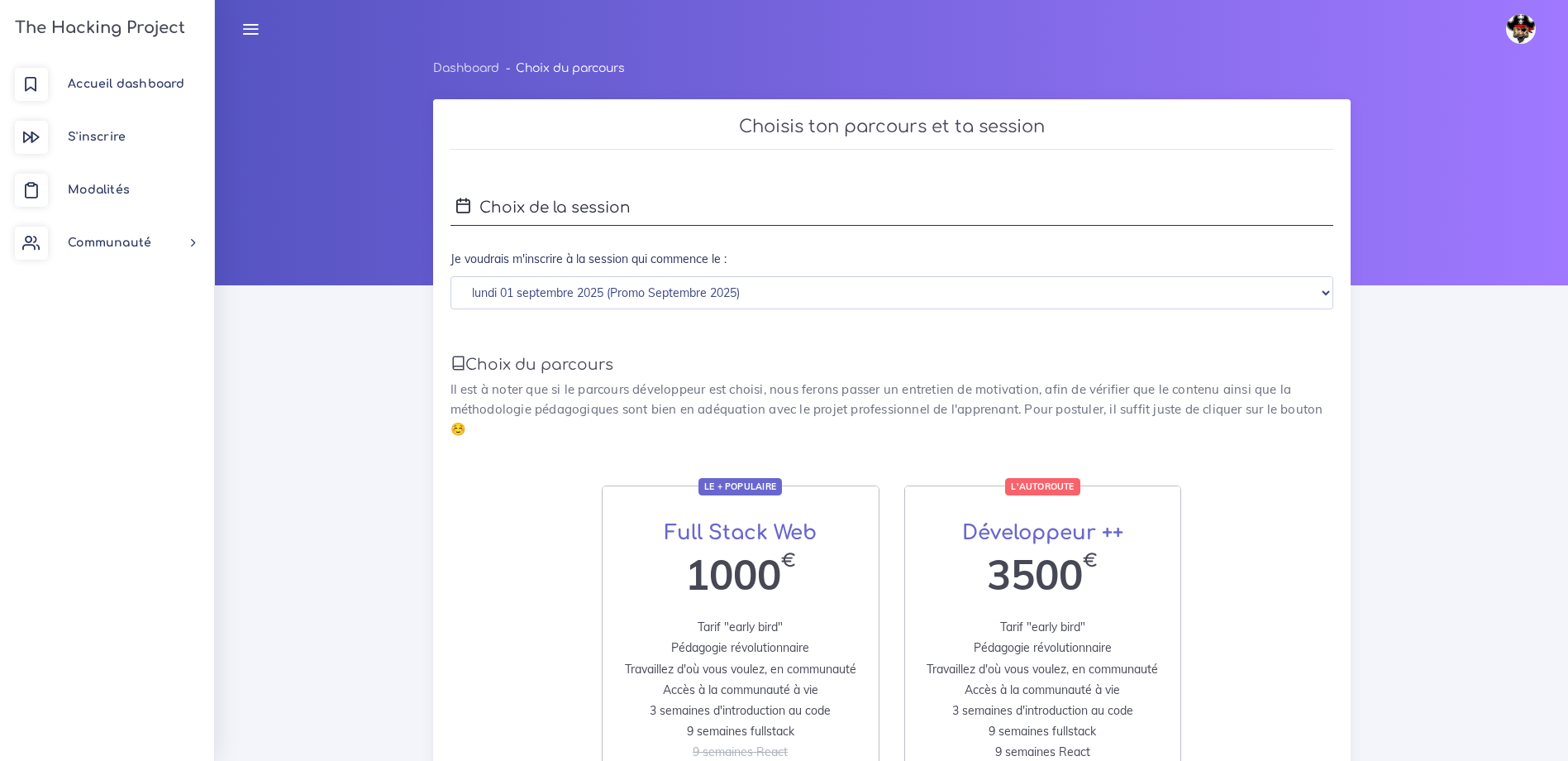
click at [96, 88] on span "Accueil dashboard" at bounding box center [126, 84] width 117 height 12
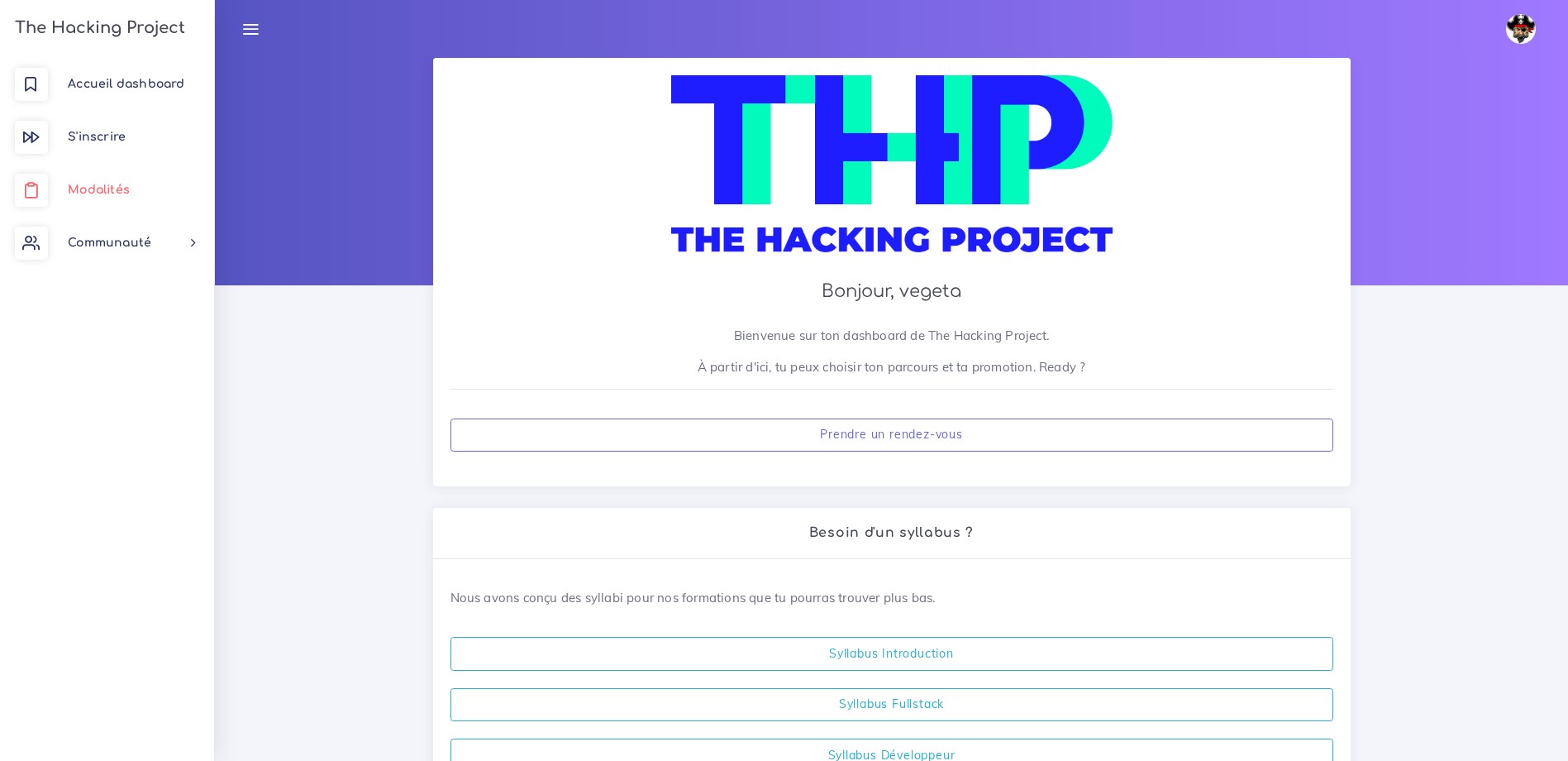
click at [65, 172] on link "Modalités" at bounding box center [107, 190] width 214 height 53
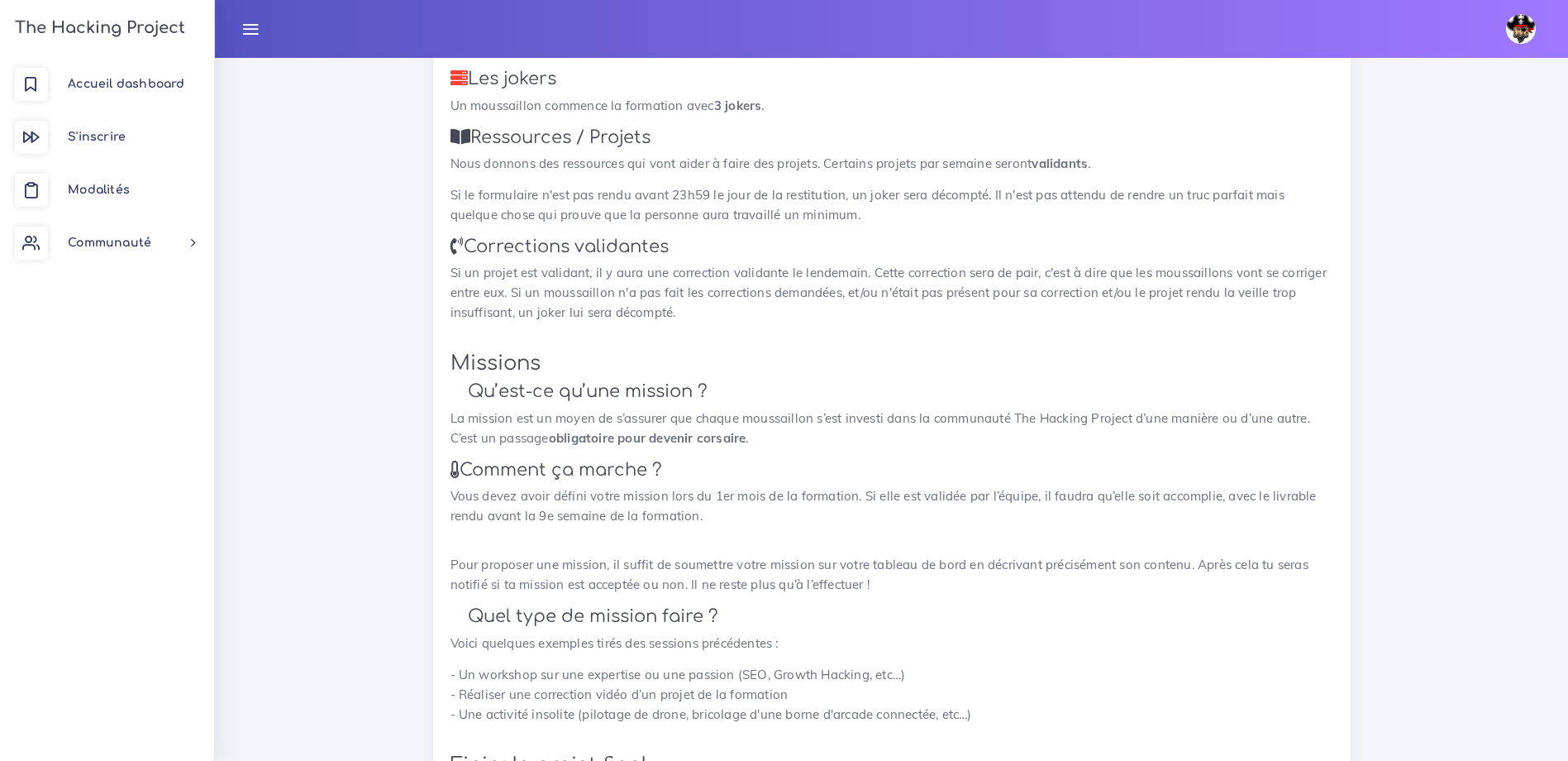
scroll to position [1406, 0]
